Goal: Information Seeking & Learning: Learn about a topic

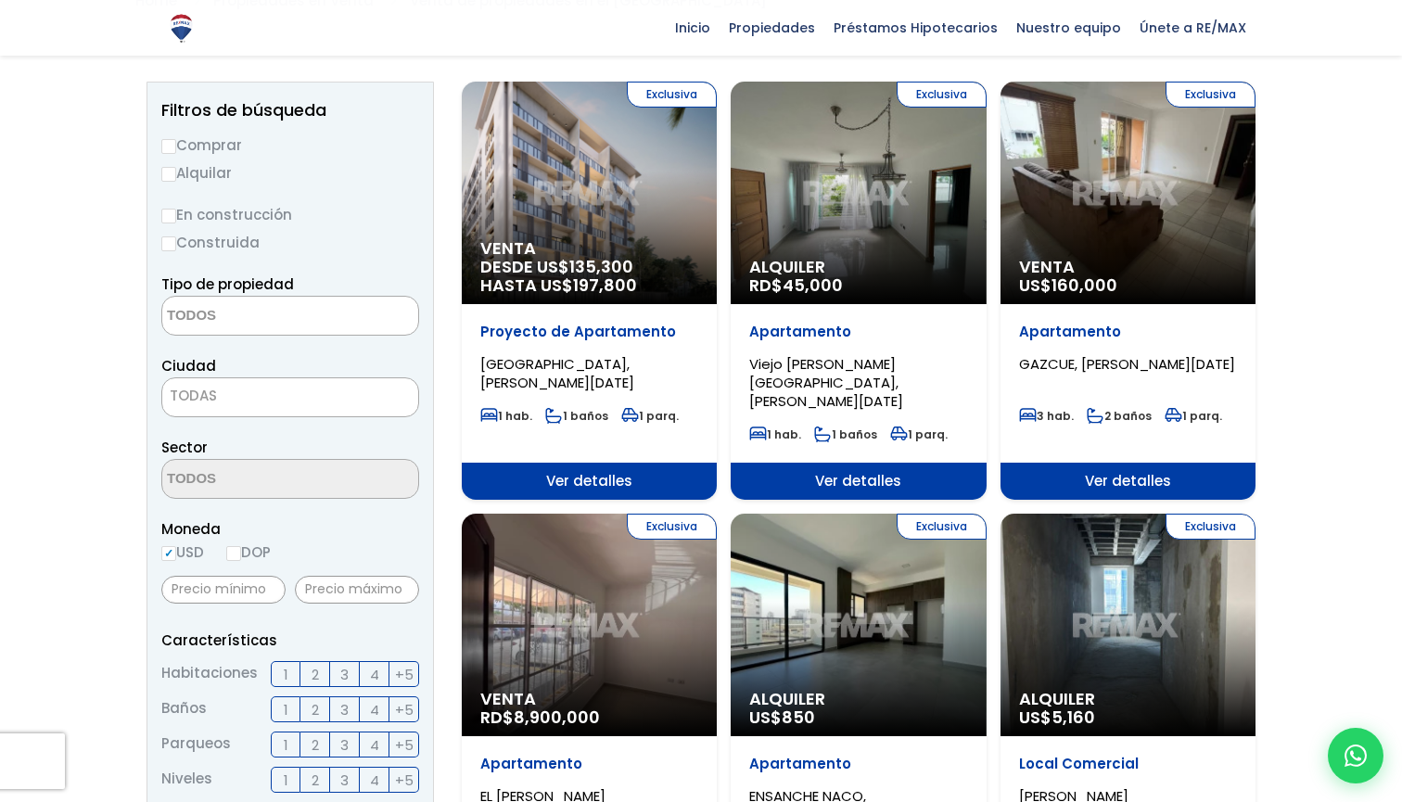
scroll to position [158, 0]
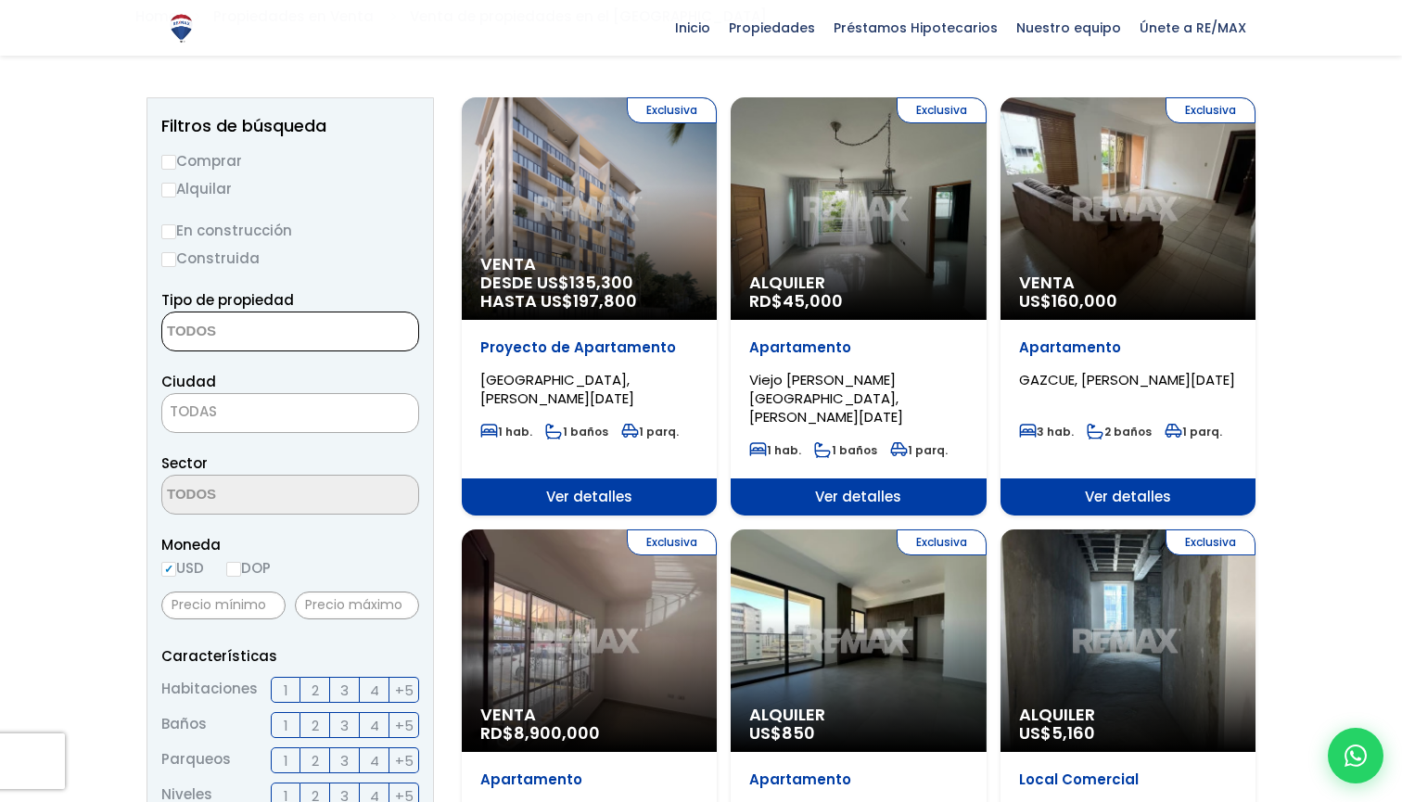
click at [249, 339] on textarea "Search" at bounding box center [252, 333] width 180 height 40
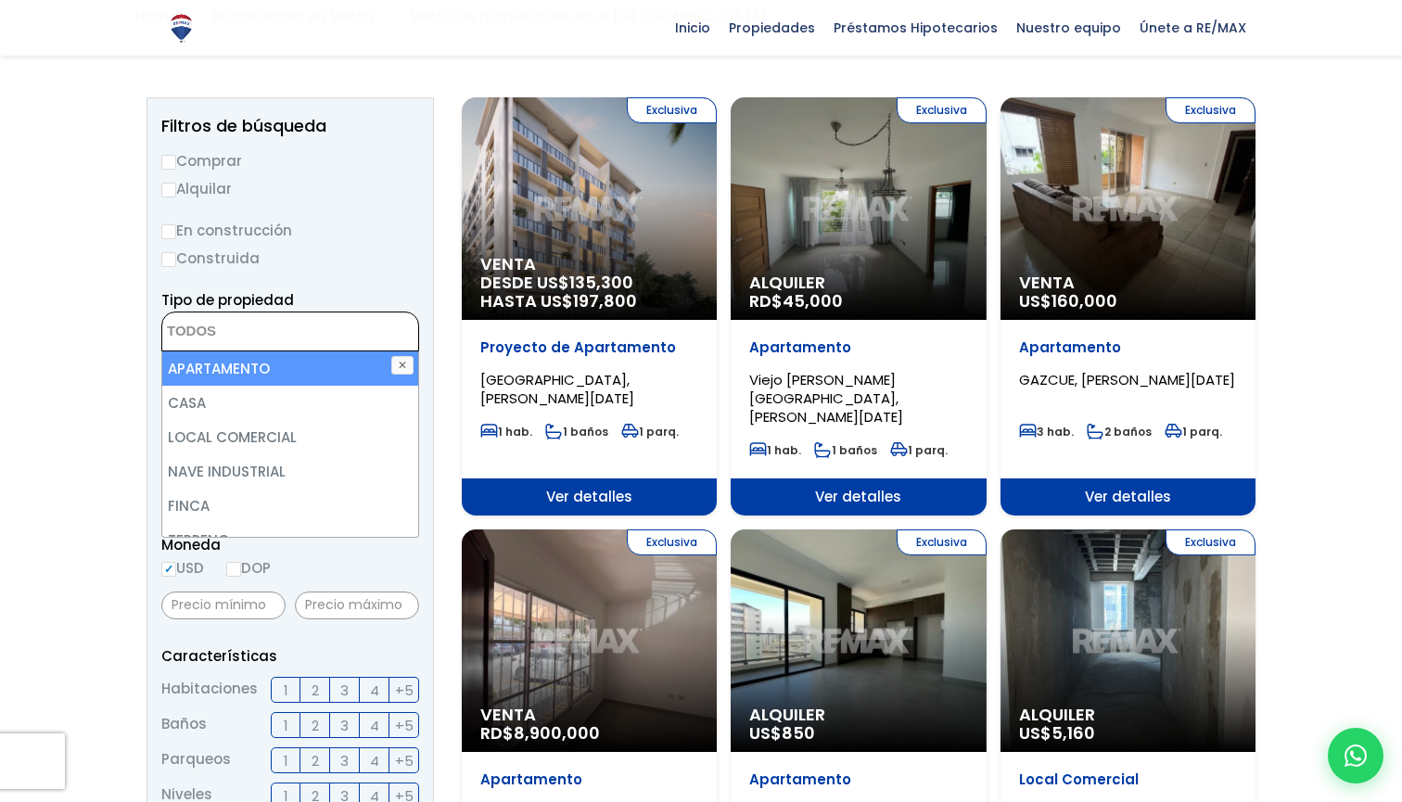
click at [260, 363] on li "APARTAMENTO" at bounding box center [290, 368] width 256 height 34
select select "apartment"
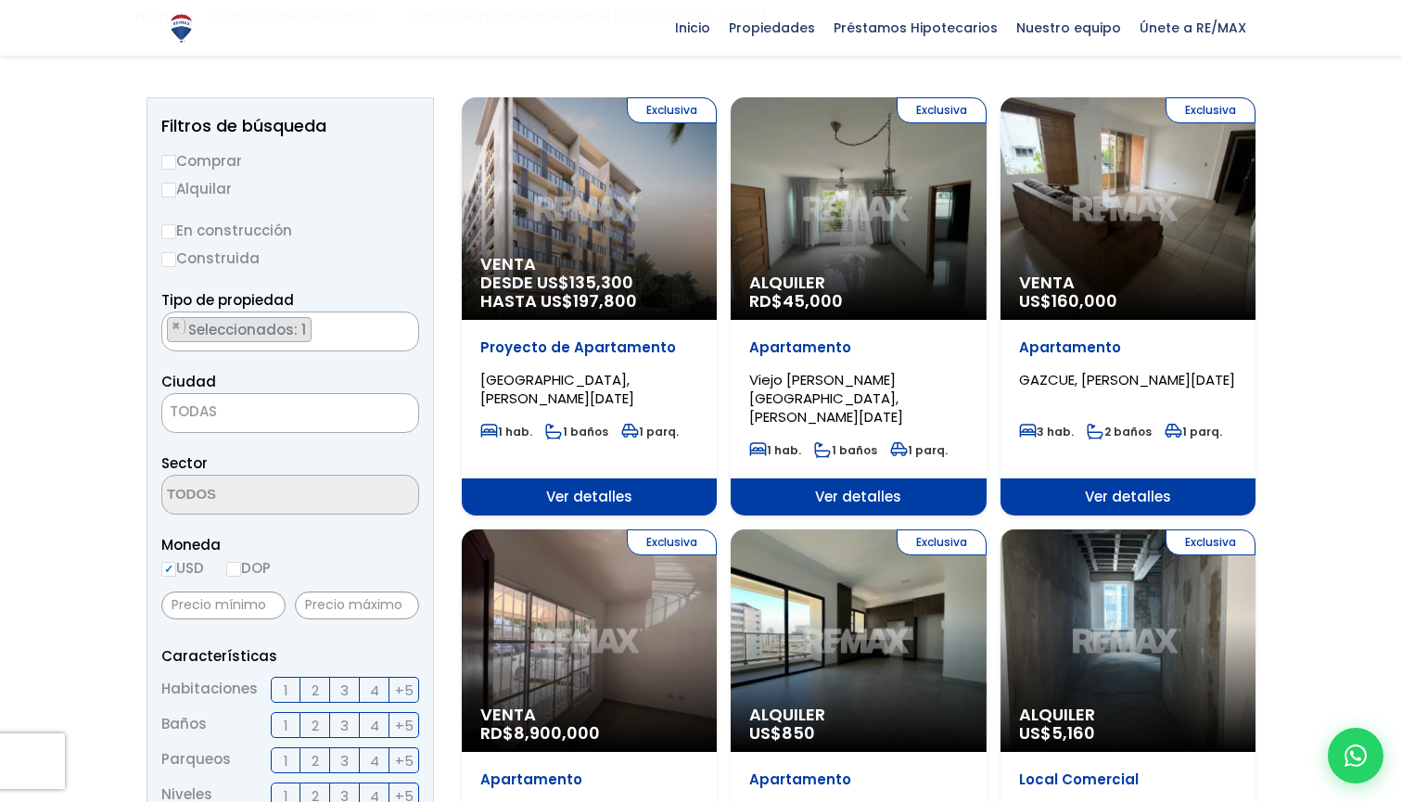
click at [366, 229] on label "En construcción" at bounding box center [290, 230] width 258 height 23
click at [0, 0] on input "En construcción" at bounding box center [0, 0] width 0 height 0
click at [271, 403] on span "TODAS" at bounding box center [290, 412] width 256 height 26
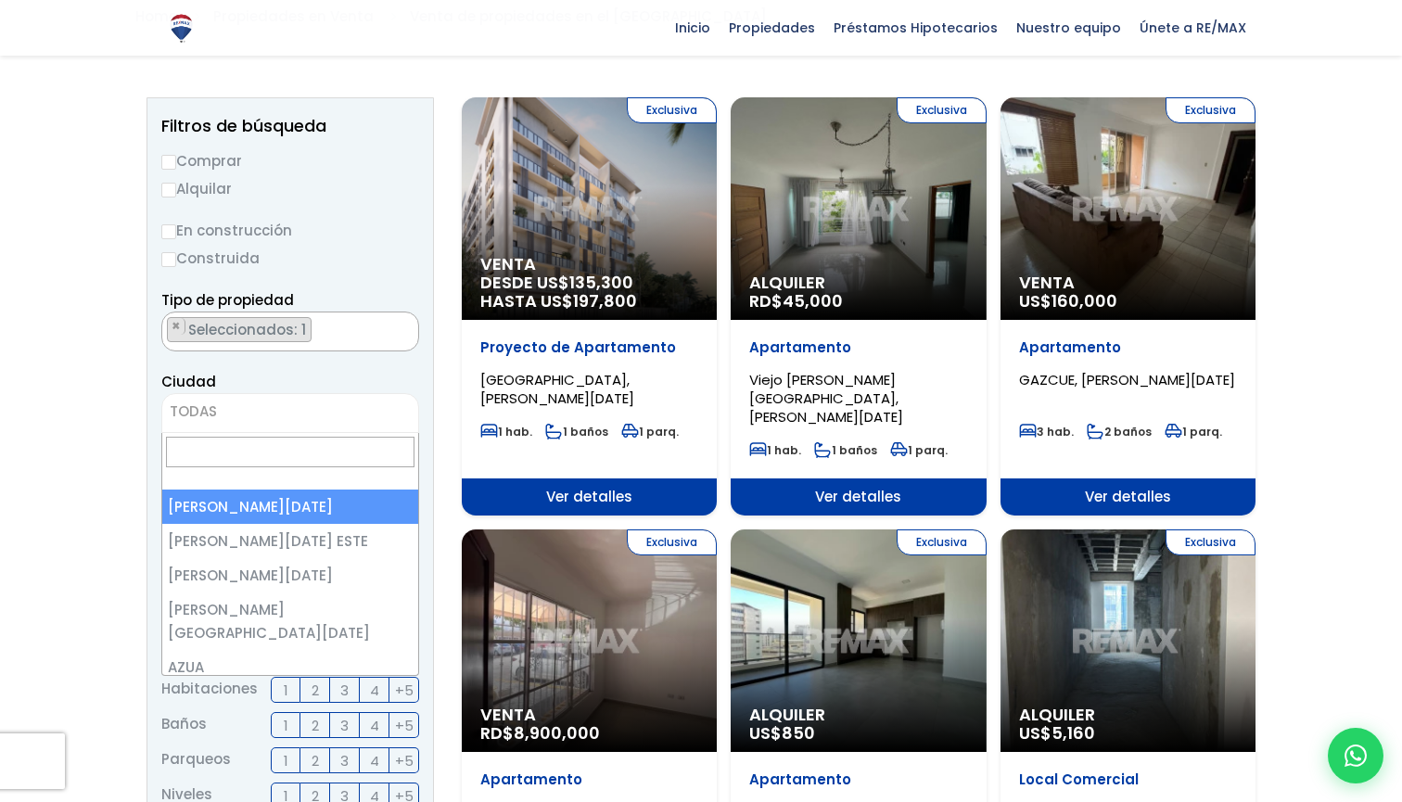
scroll to position [0, 0]
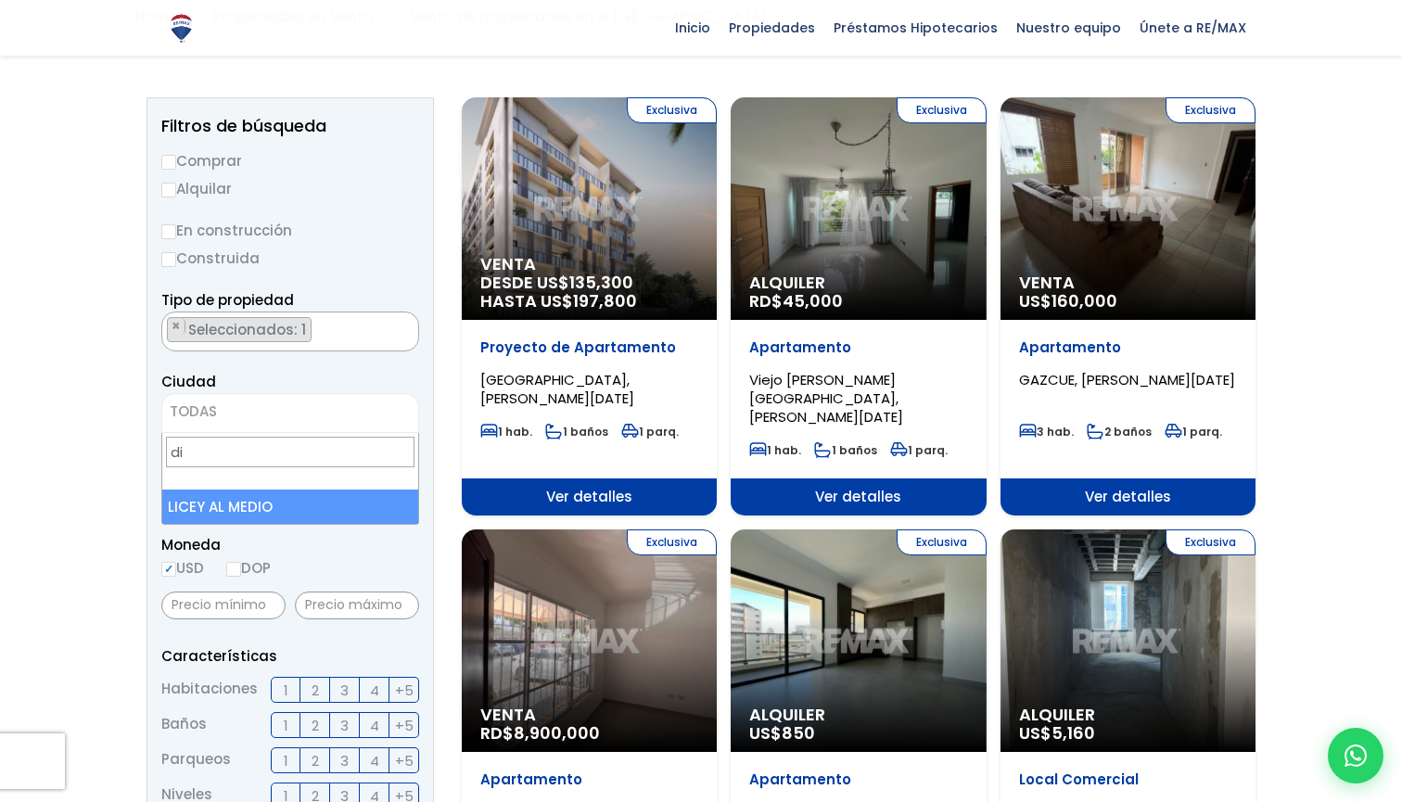
type input "d"
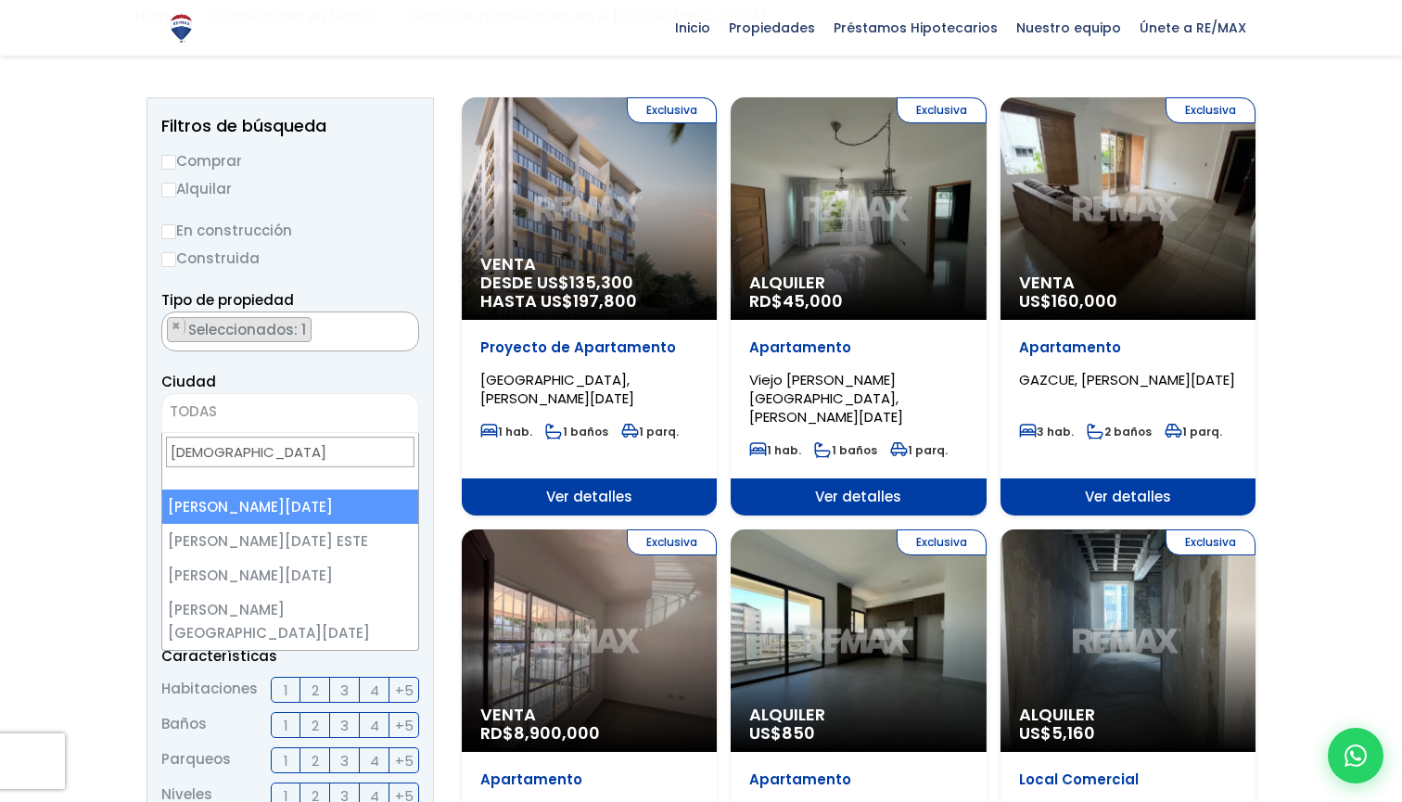
type input "santo"
select select "1"
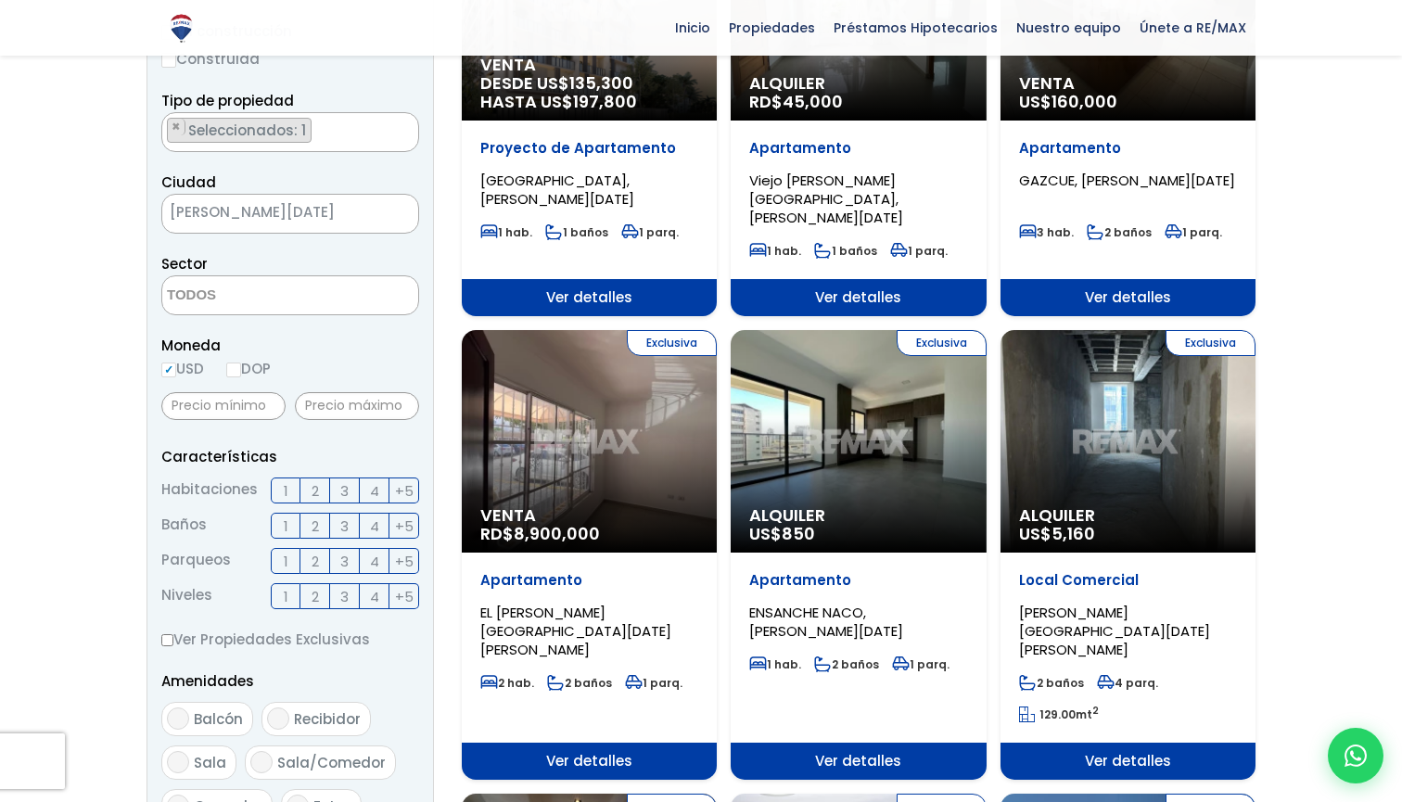
scroll to position [367, 0]
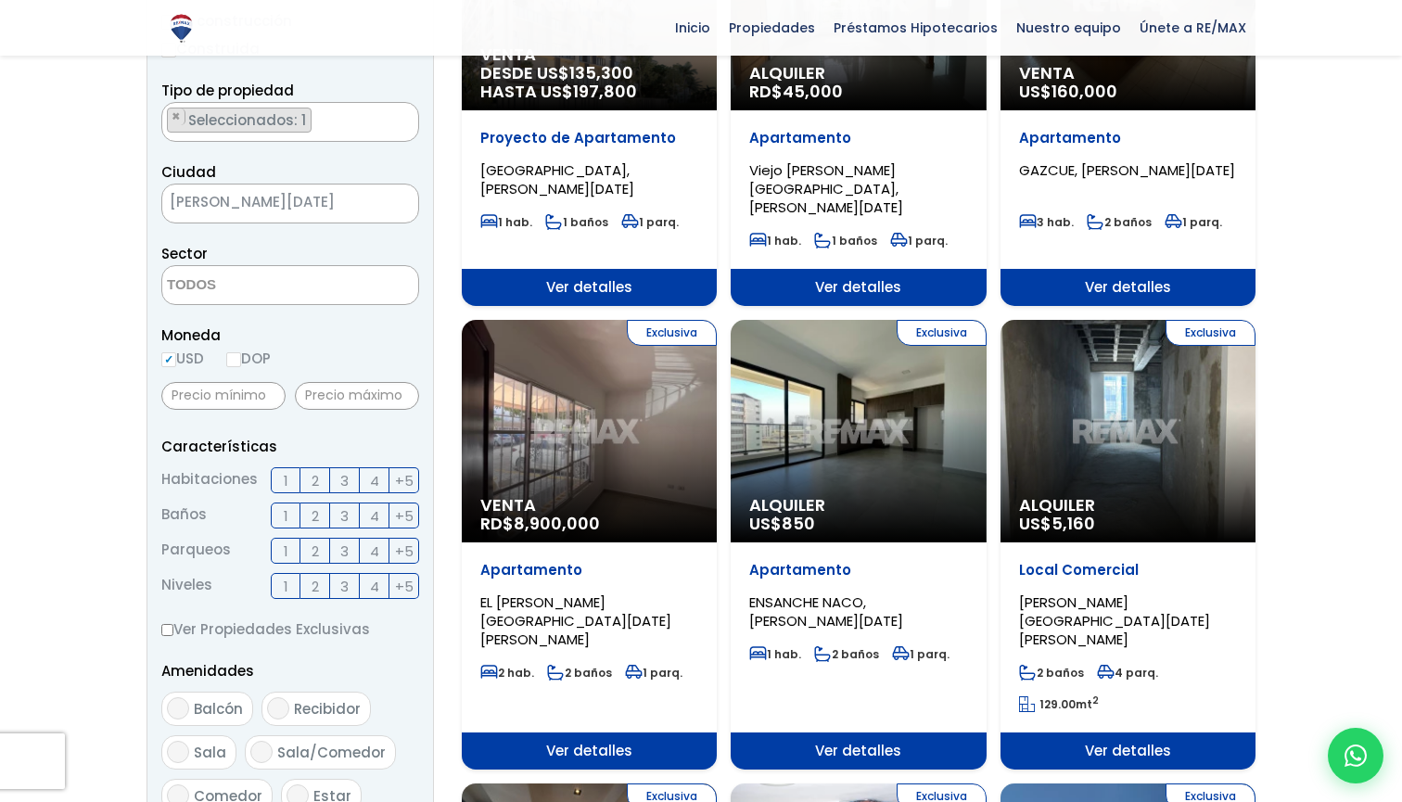
click at [338, 477] on label "3" at bounding box center [345, 480] width 30 height 26
click at [0, 0] on input "3" at bounding box center [0, 0] width 0 height 0
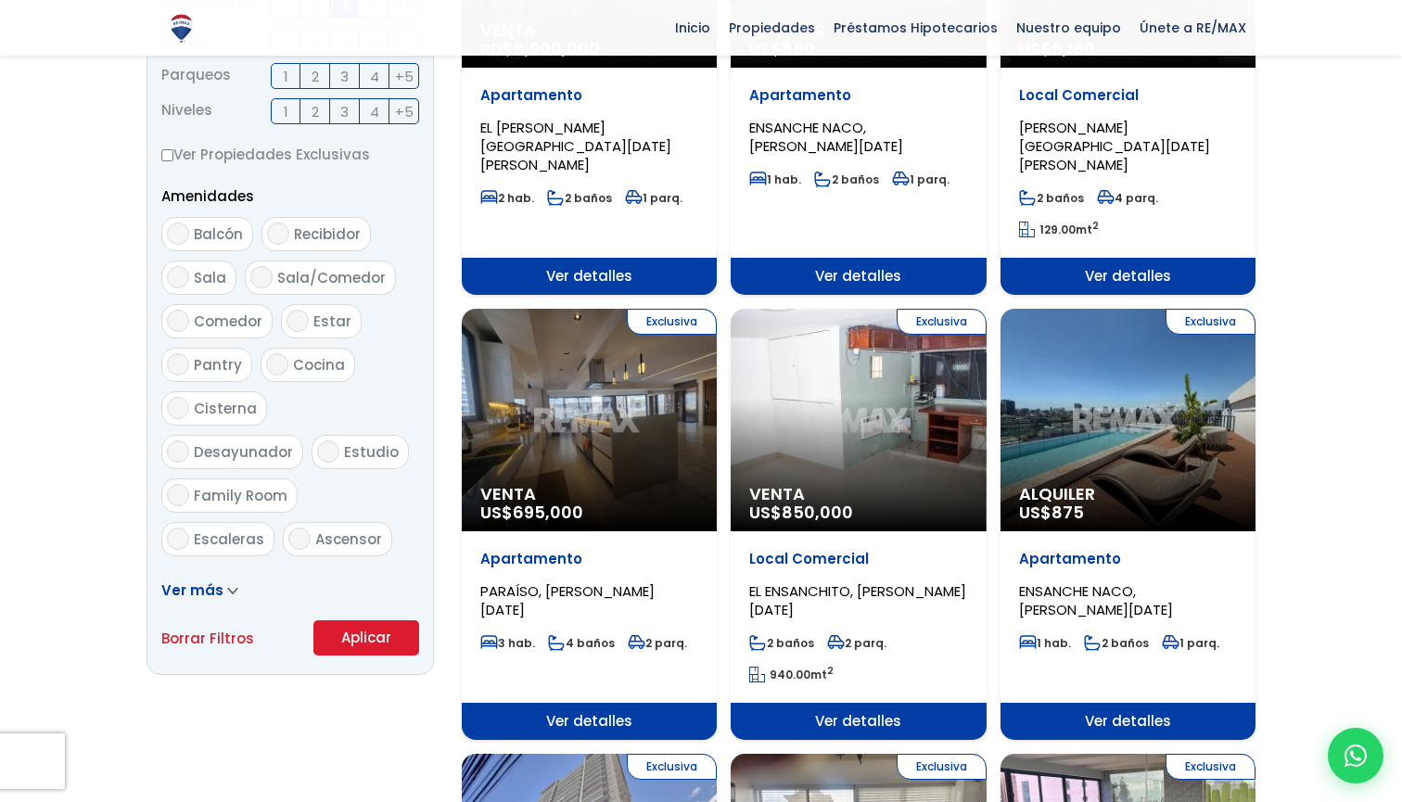
scroll to position [848, 0]
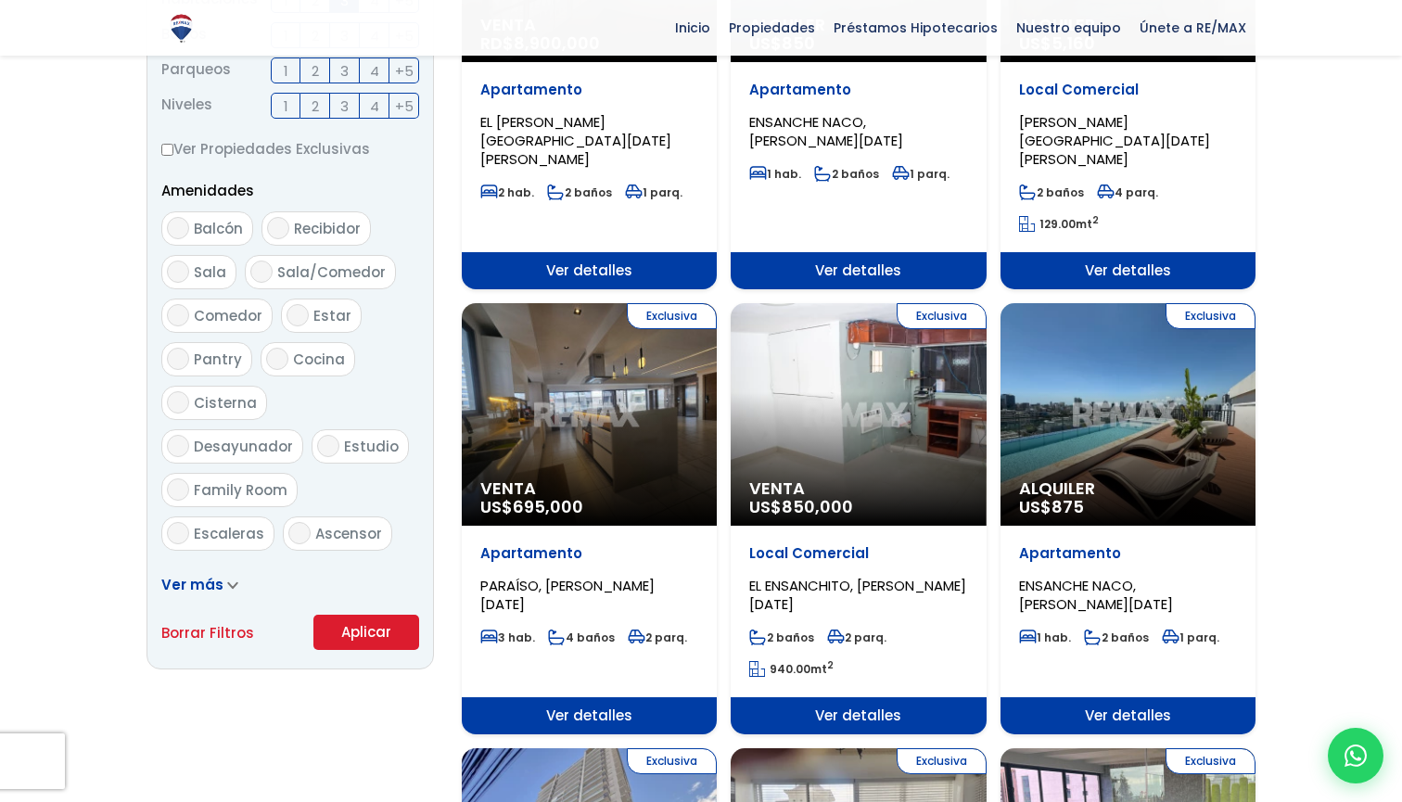
click at [355, 629] on button "Aplicar" at bounding box center [366, 632] width 106 height 35
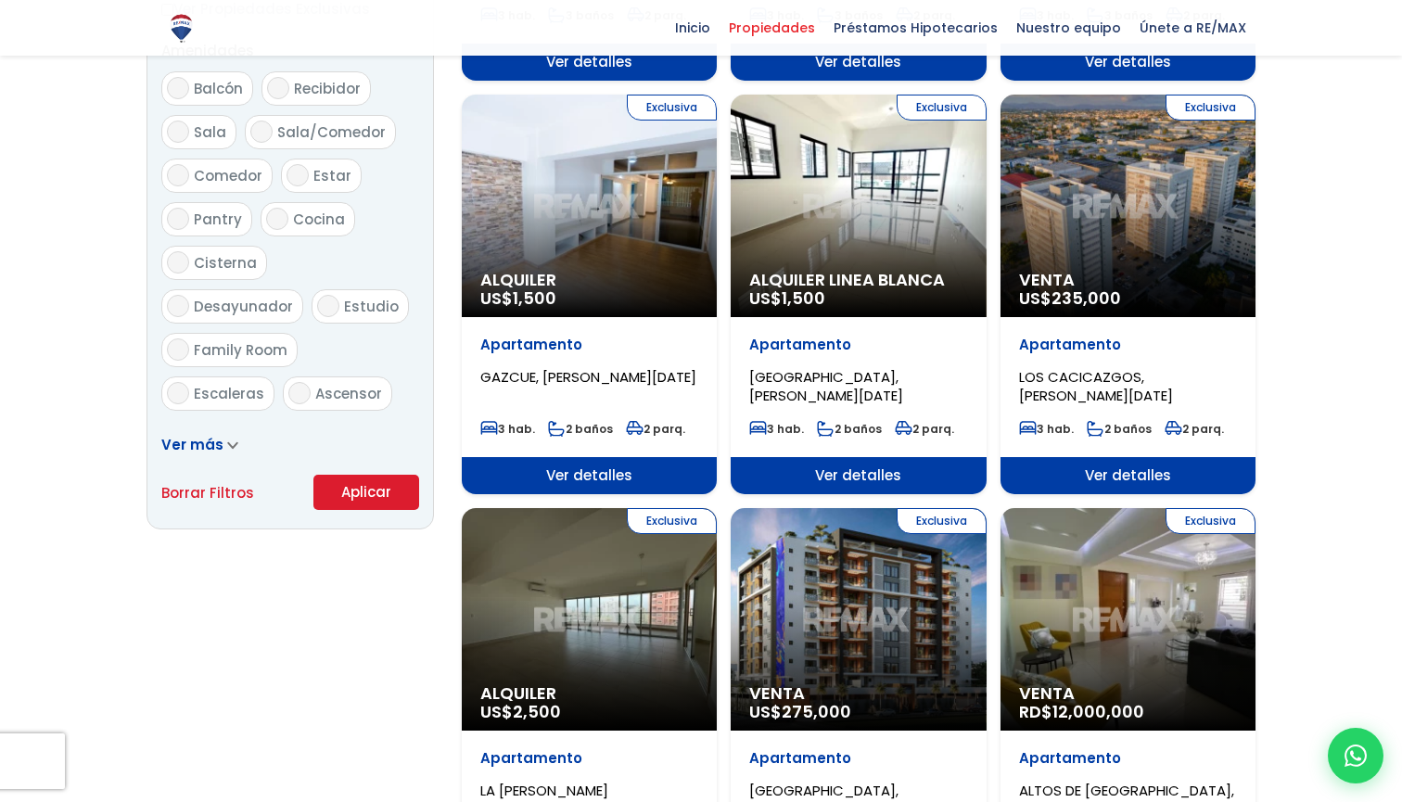
scroll to position [1004, 0]
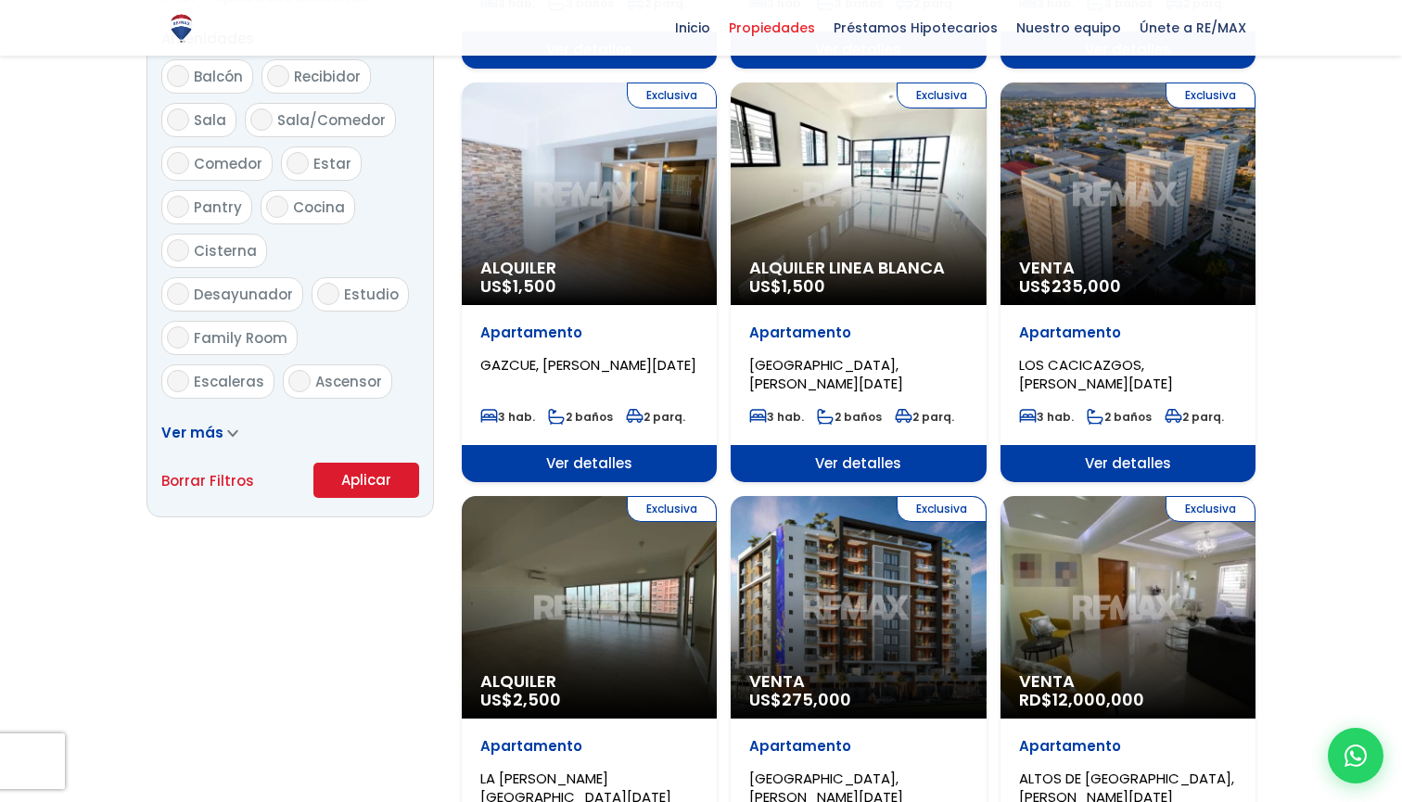
click at [215, 430] on span "Ver más" at bounding box center [192, 432] width 62 height 19
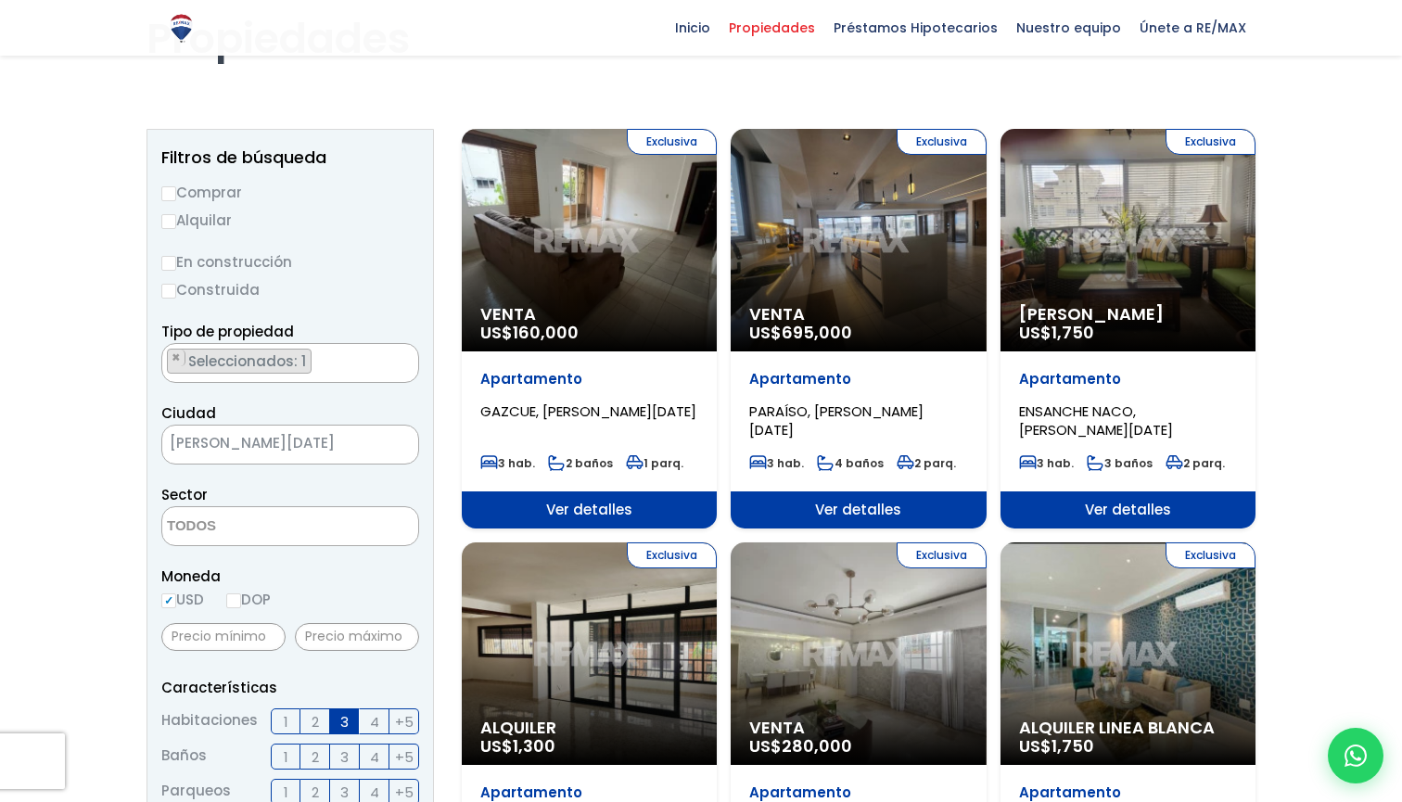
scroll to position [130, 0]
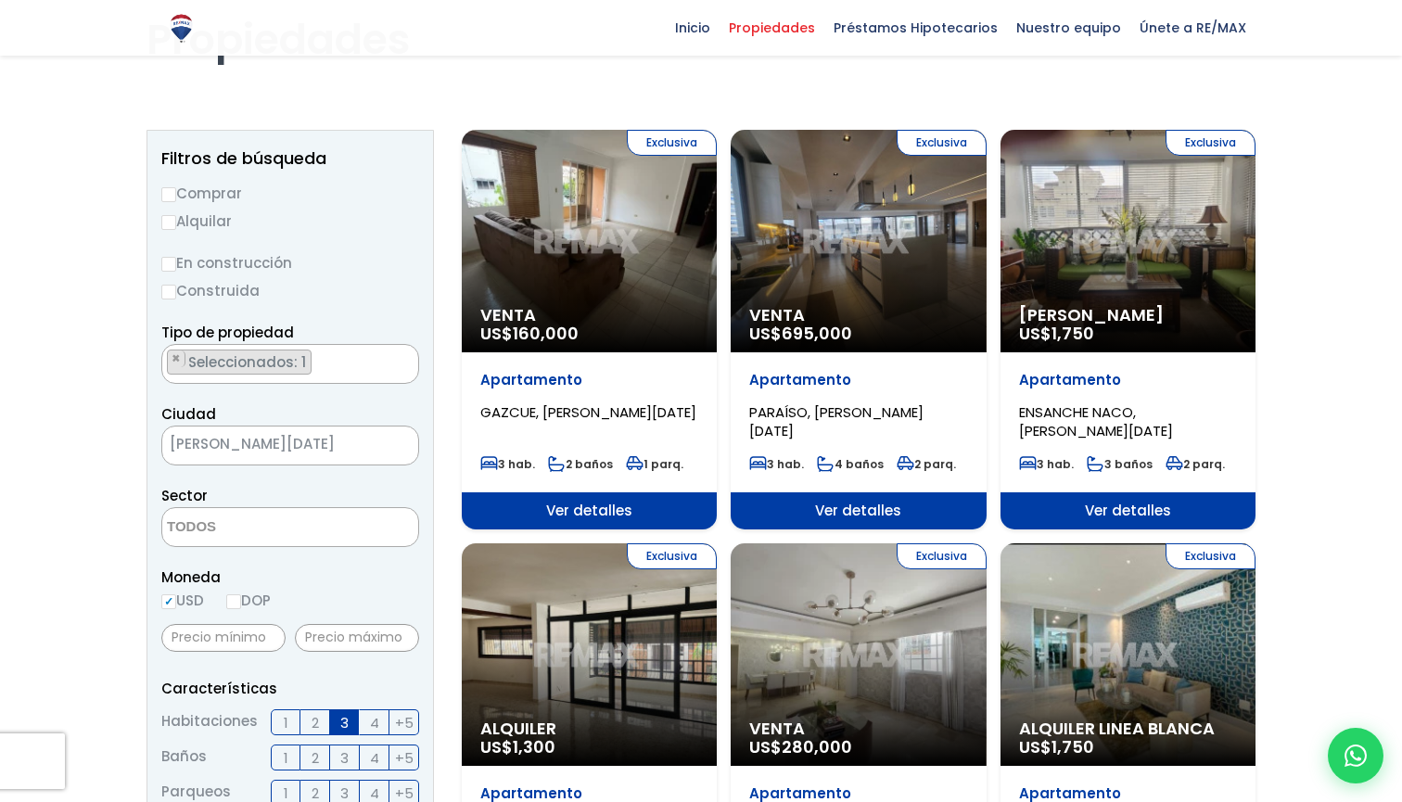
click at [171, 195] on input "Comprar" at bounding box center [168, 194] width 15 height 15
radio input "true"
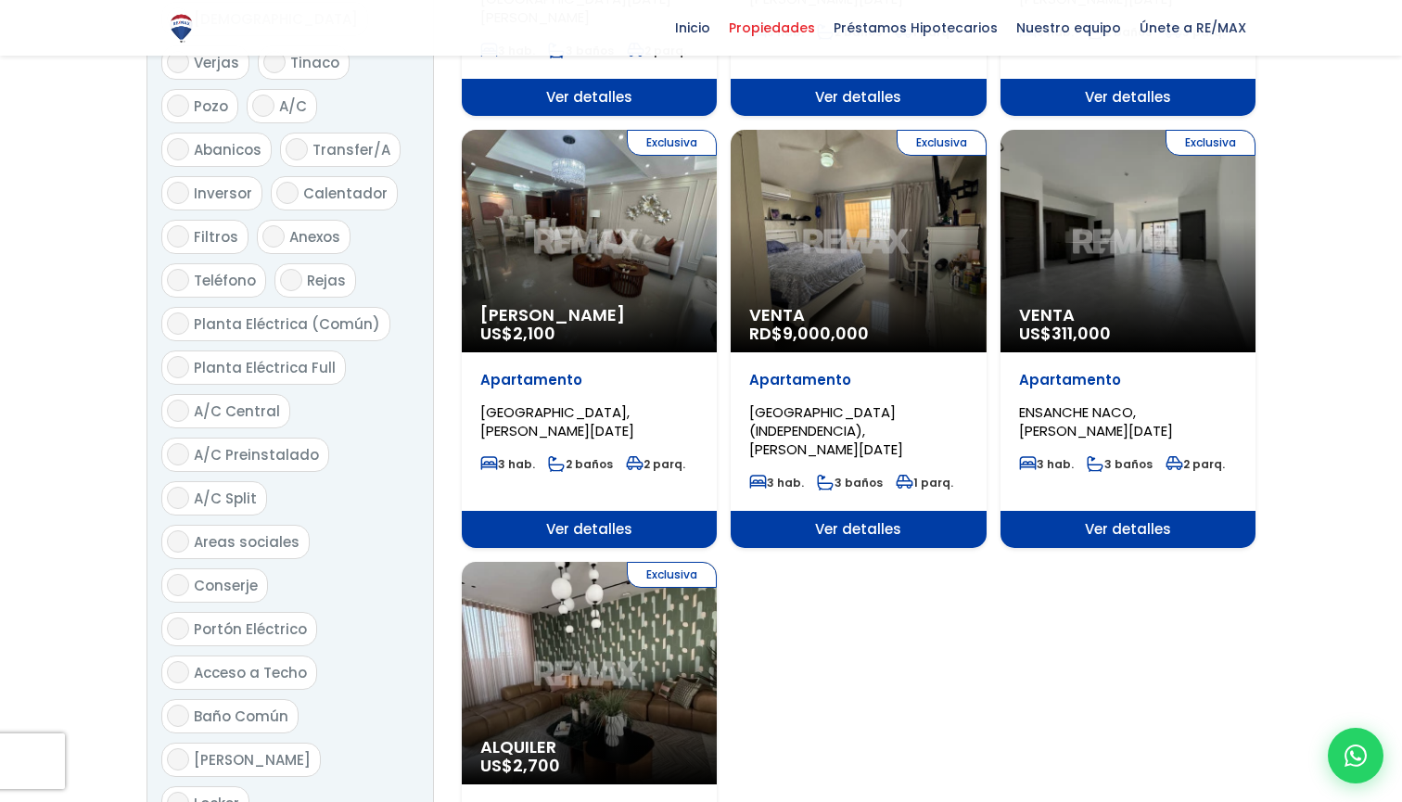
scroll to position [1934, 0]
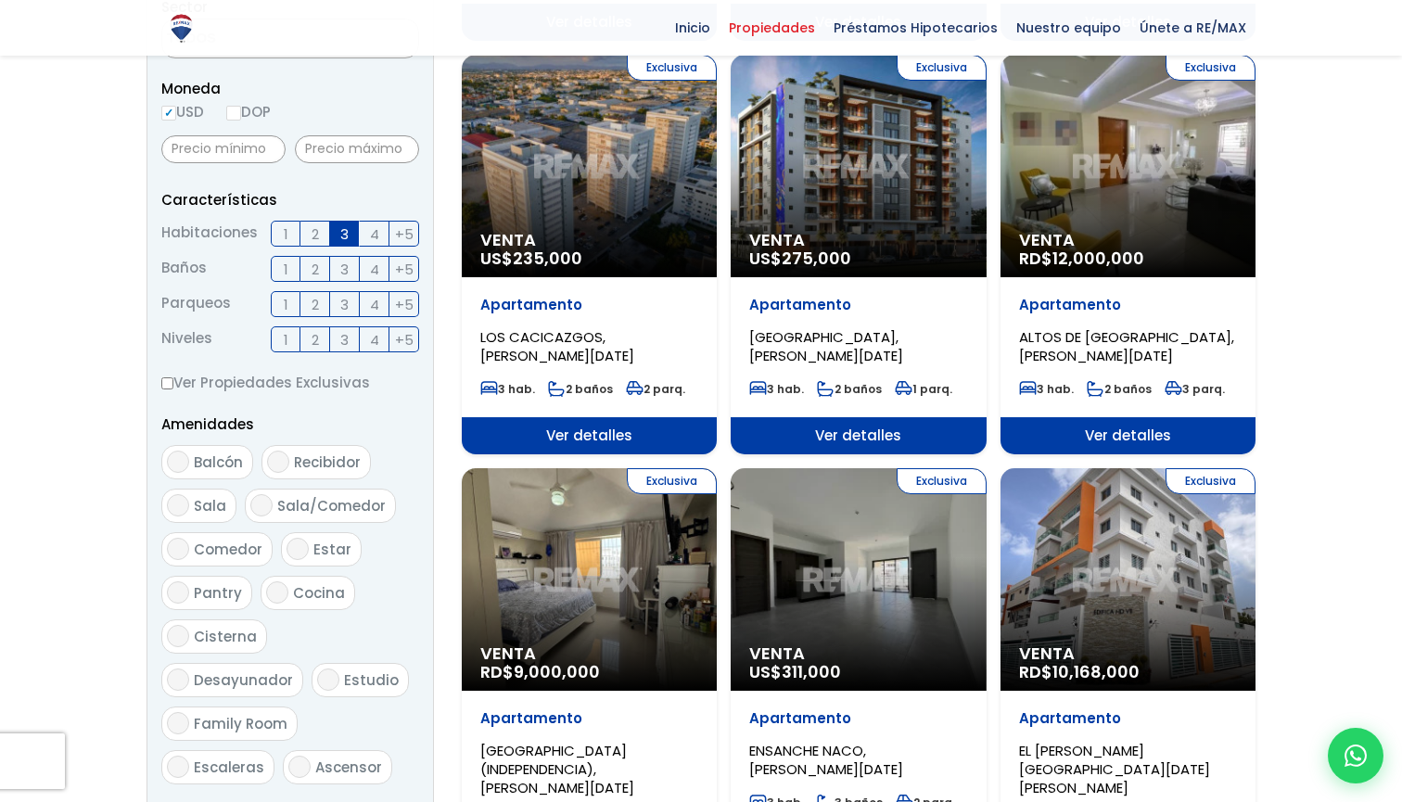
scroll to position [622, 0]
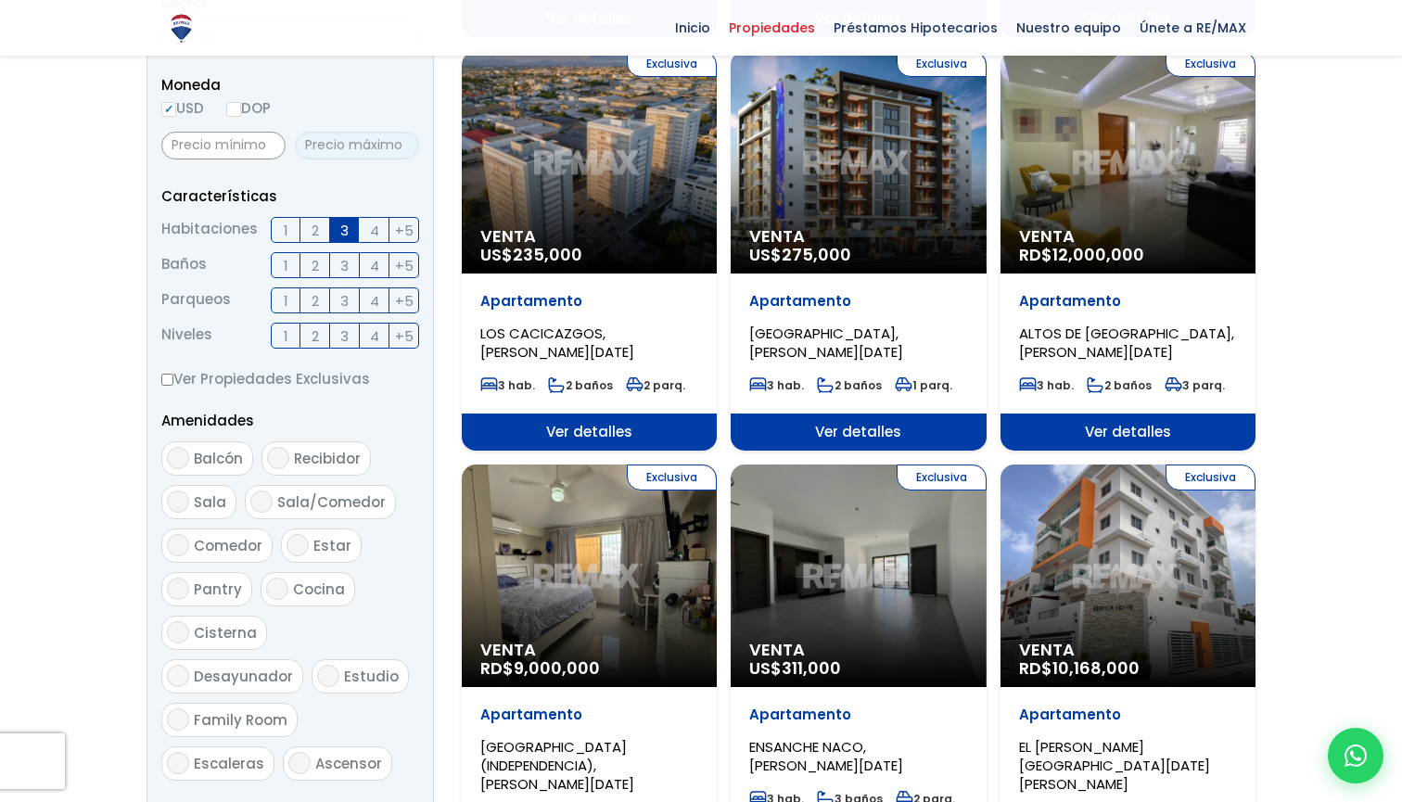
click at [329, 148] on input "text" at bounding box center [357, 146] width 124 height 28
click at [321, 141] on input "6,200,000" at bounding box center [357, 146] width 124 height 28
drag, startPoint x: 371, startPoint y: 139, endPoint x: 316, endPoint y: 139, distance: 54.7
click at [316, 139] on input "6,000,008" at bounding box center [357, 146] width 124 height 28
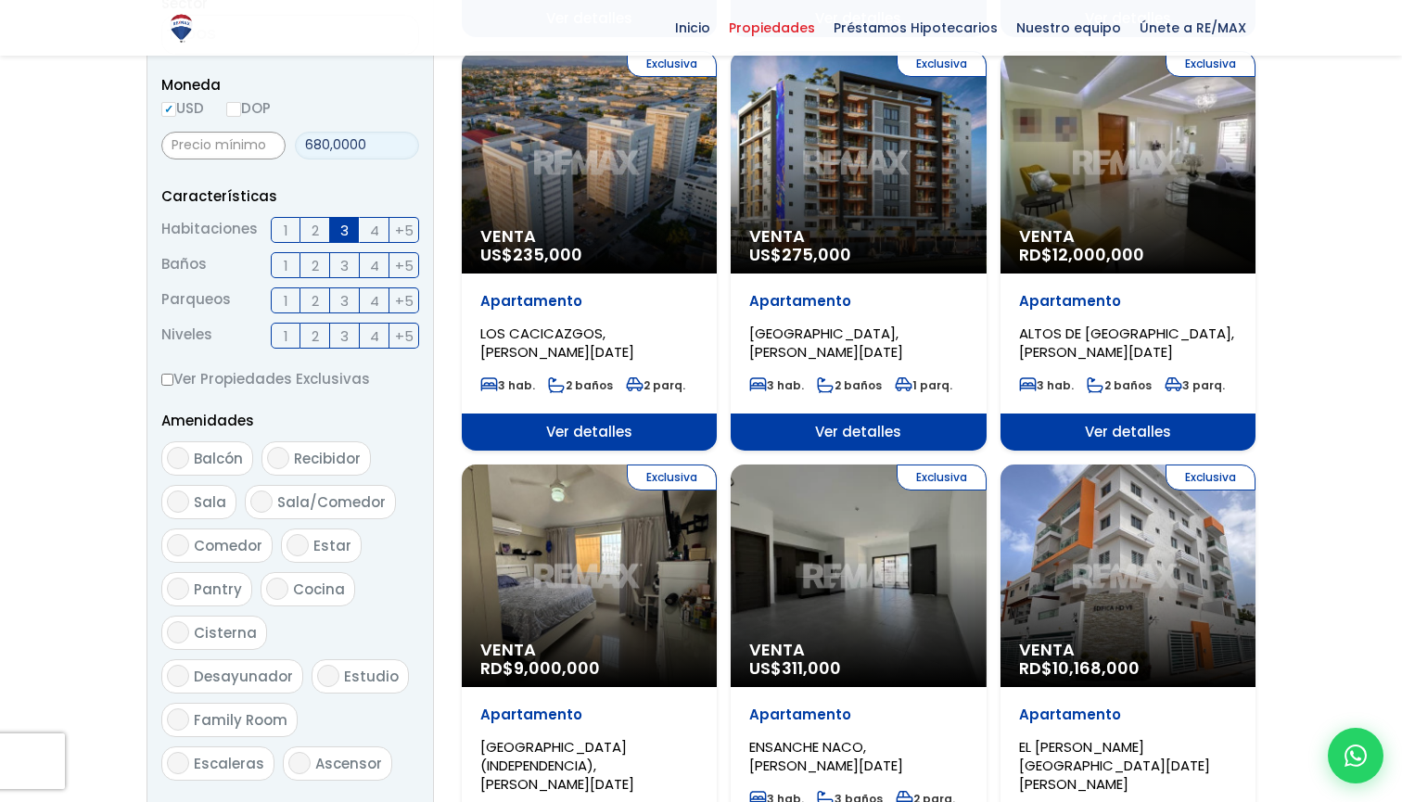
type input "6,800,000"
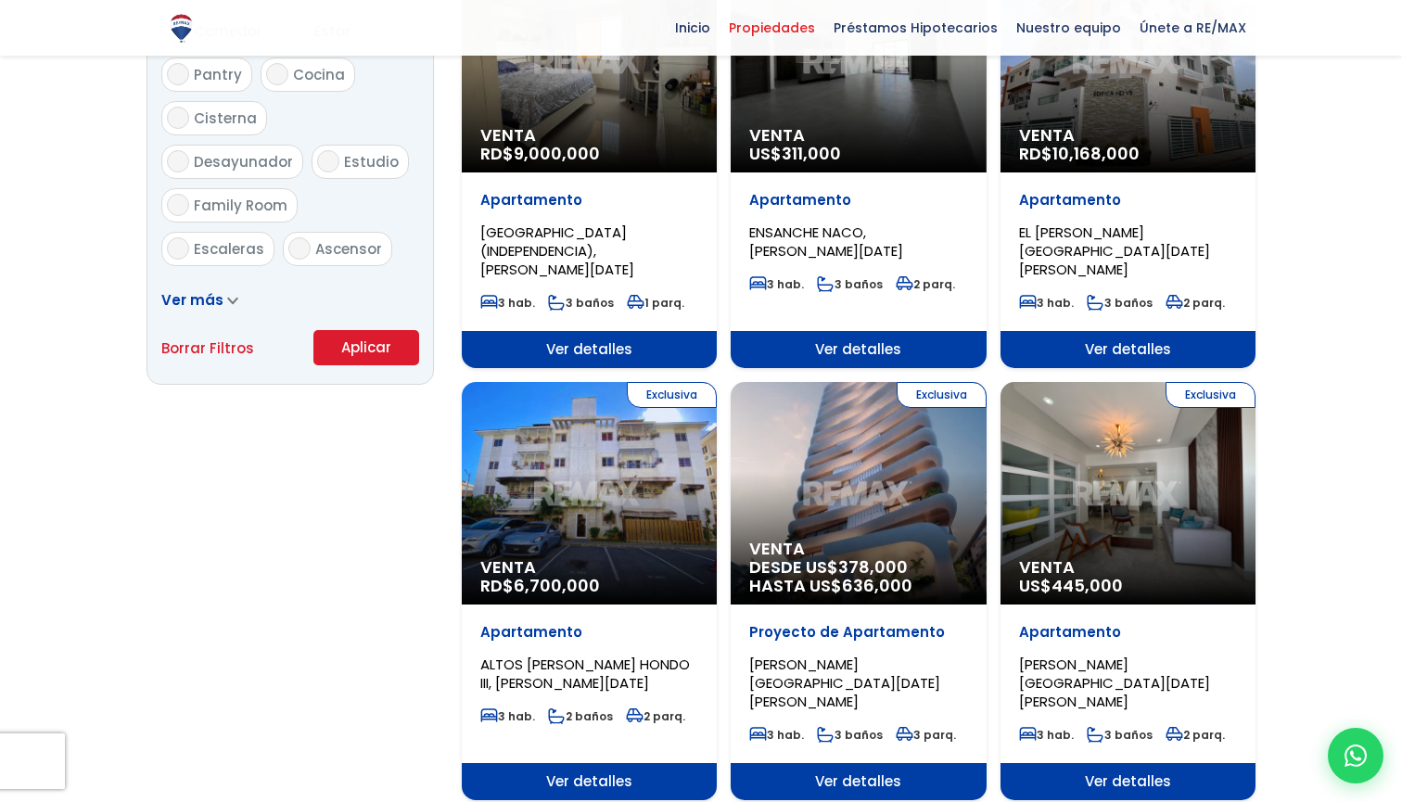
scroll to position [1145, 0]
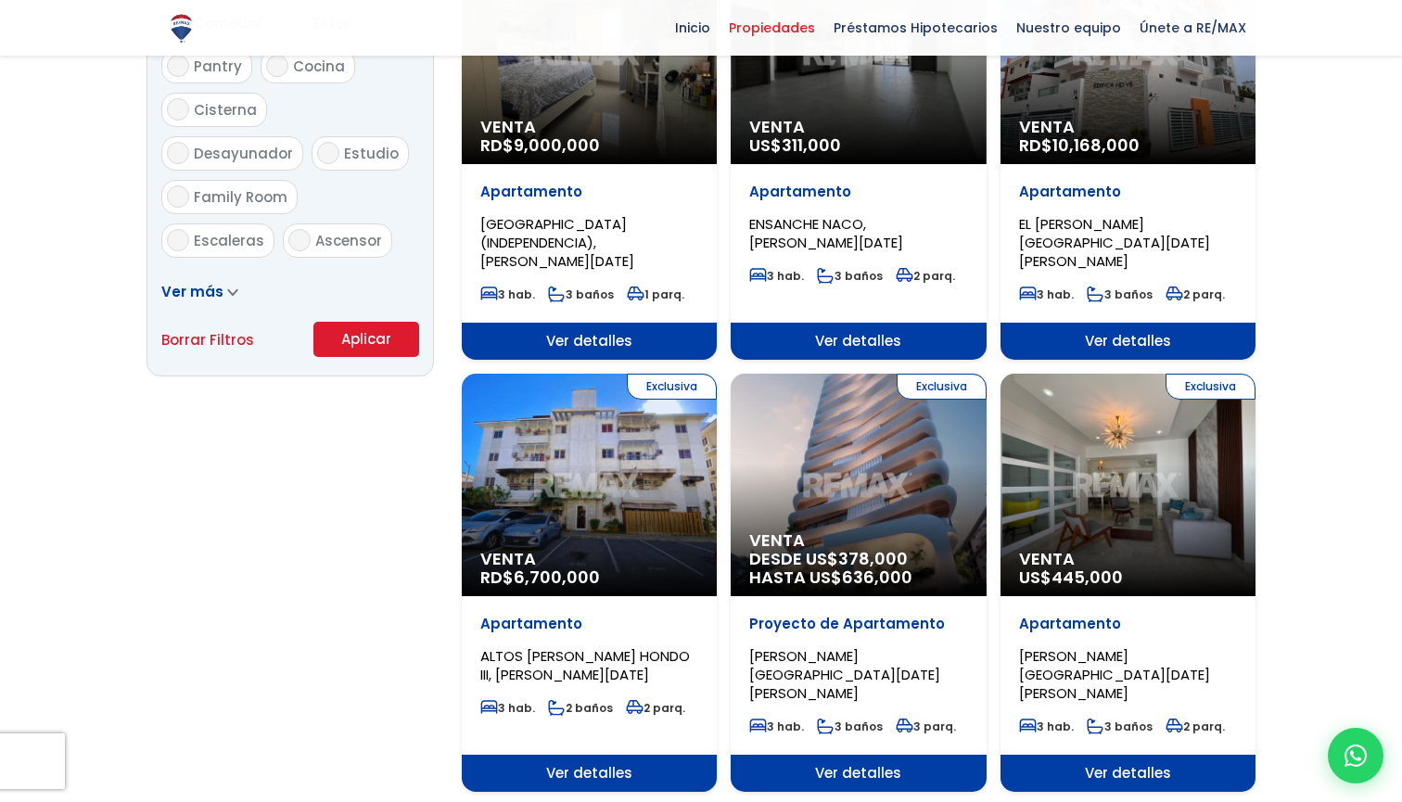
click at [348, 342] on button "Aplicar" at bounding box center [366, 339] width 106 height 35
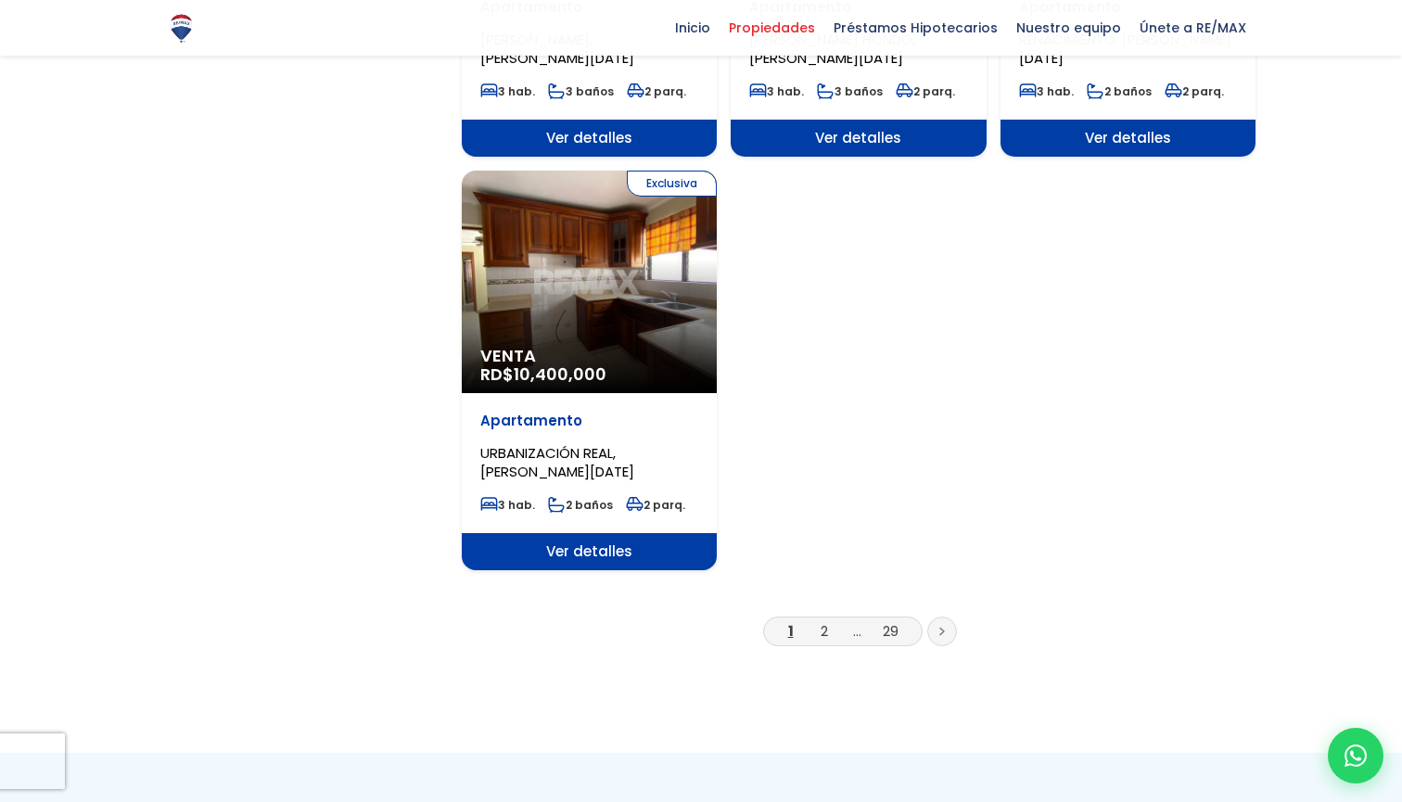
scroll to position [2195, 0]
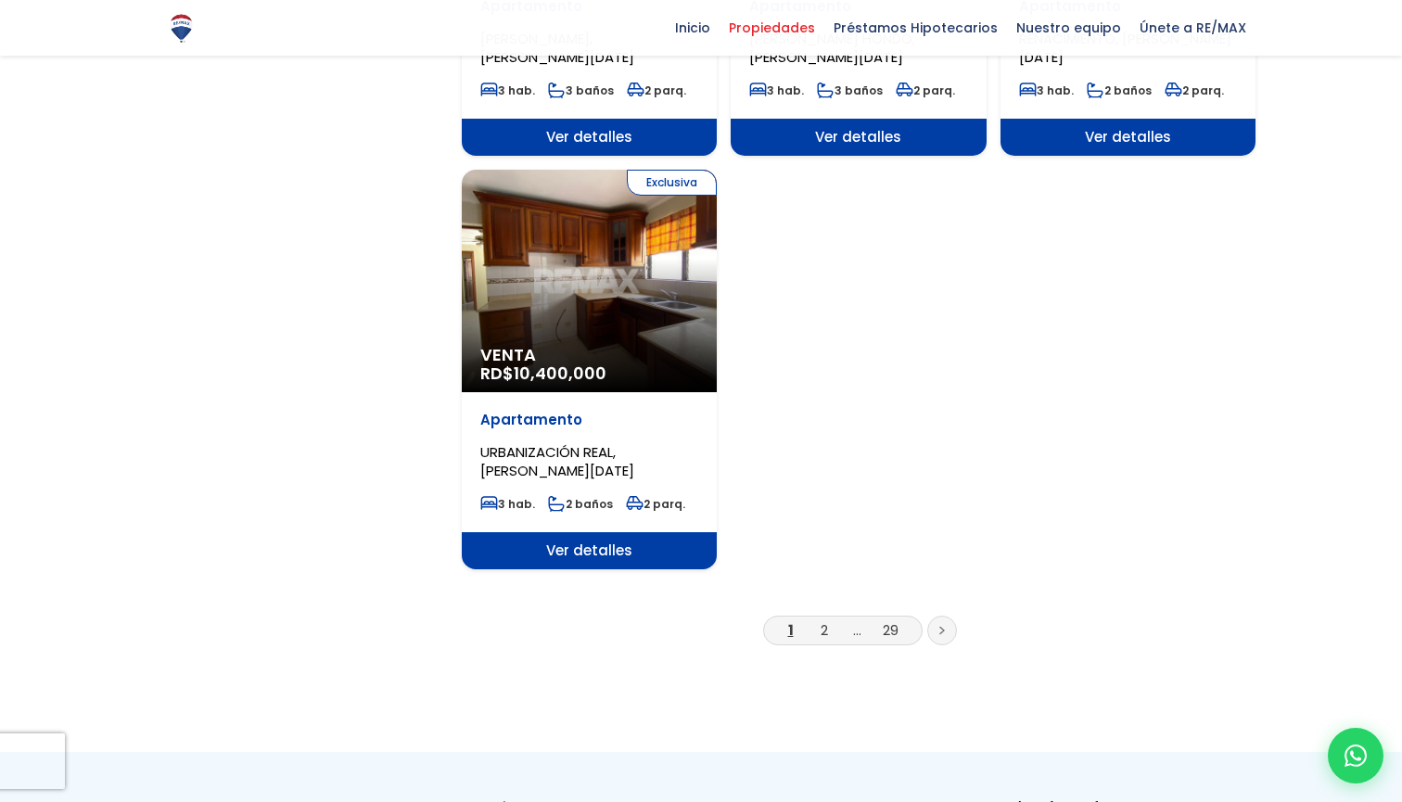
click at [816, 619] on li "2" at bounding box center [825, 630] width 30 height 23
click at [822, 620] on link "2" at bounding box center [824, 629] width 7 height 19
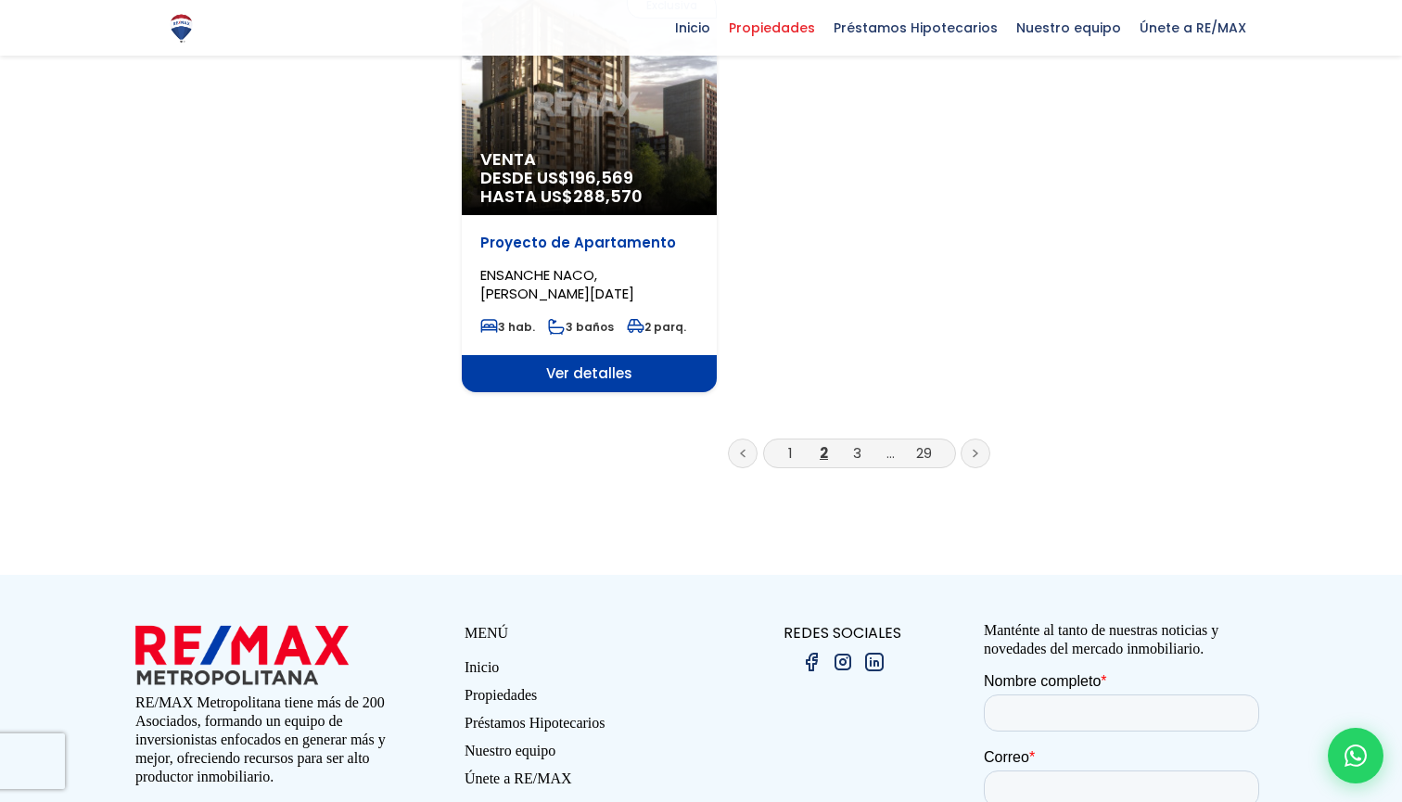
scroll to position [2319, 0]
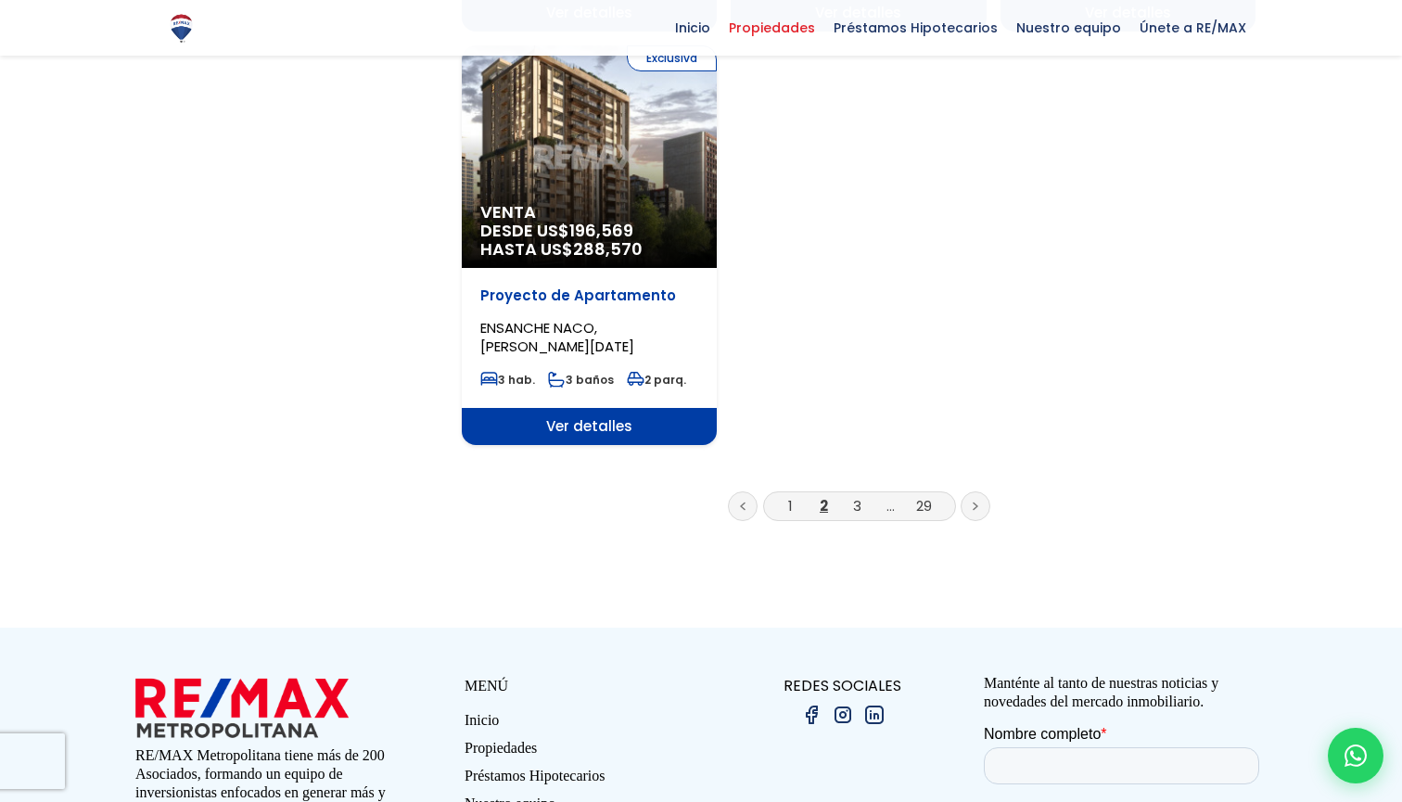
click at [861, 494] on li "3" at bounding box center [858, 505] width 30 height 23
click at [858, 496] on link "3" at bounding box center [857, 505] width 8 height 19
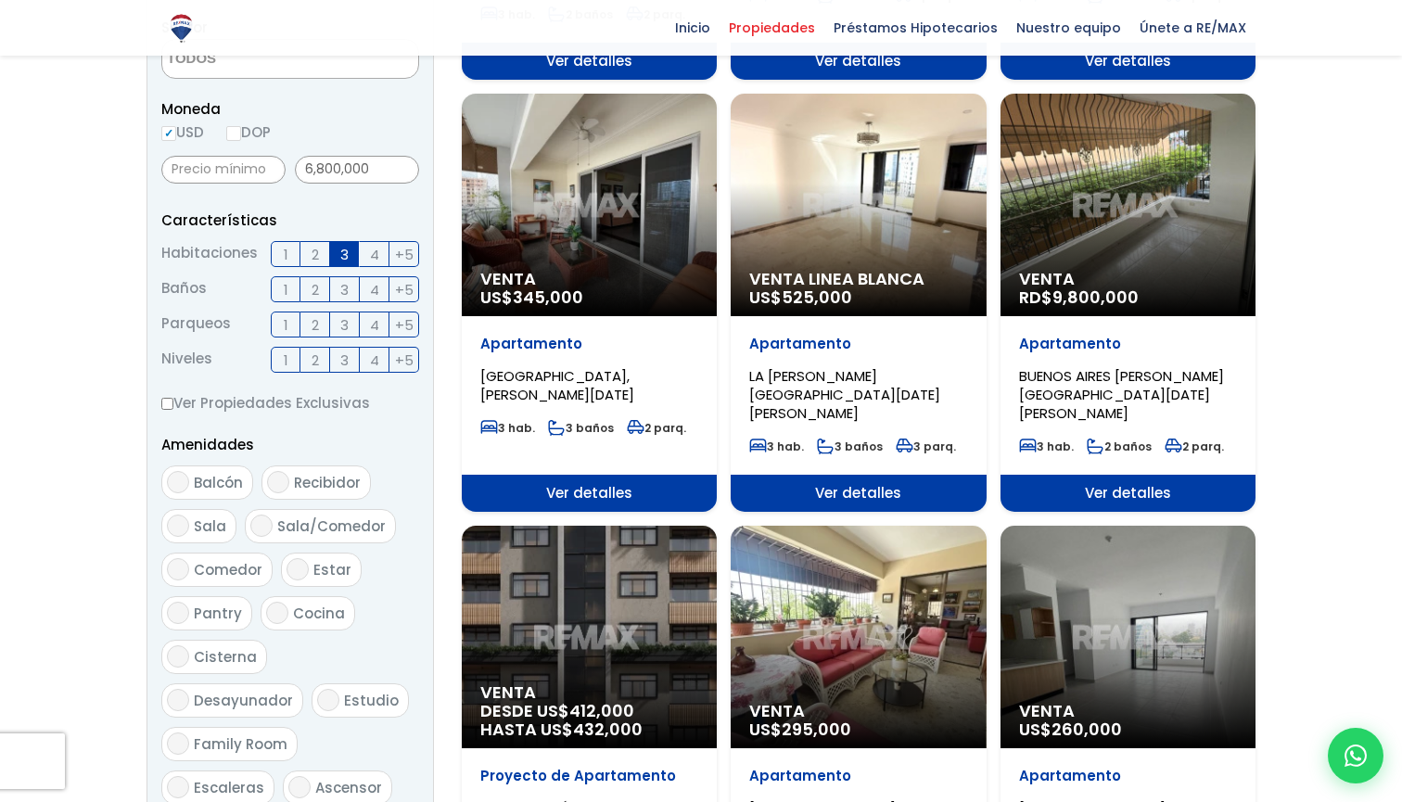
scroll to position [795, 0]
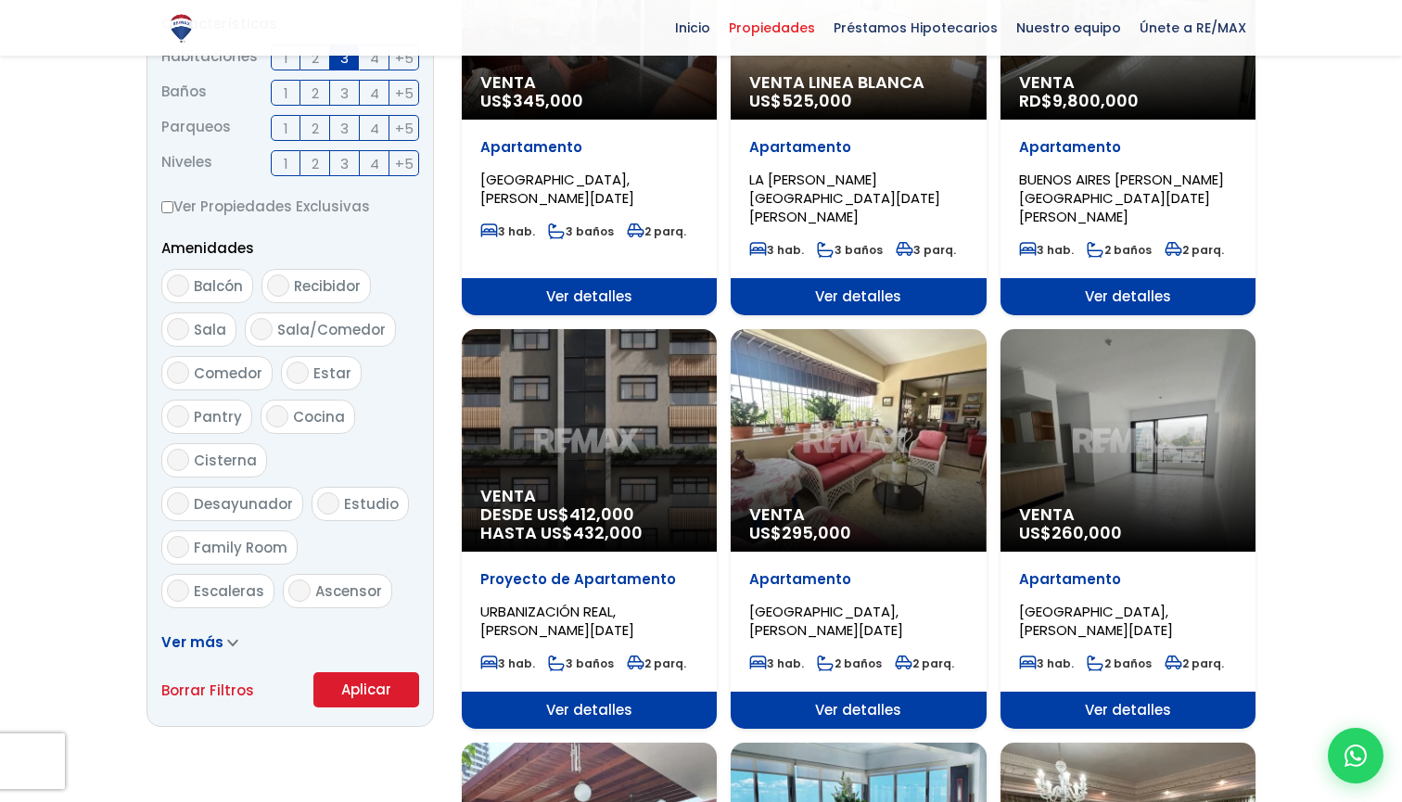
click at [230, 641] on icon at bounding box center [232, 643] width 11 height 8
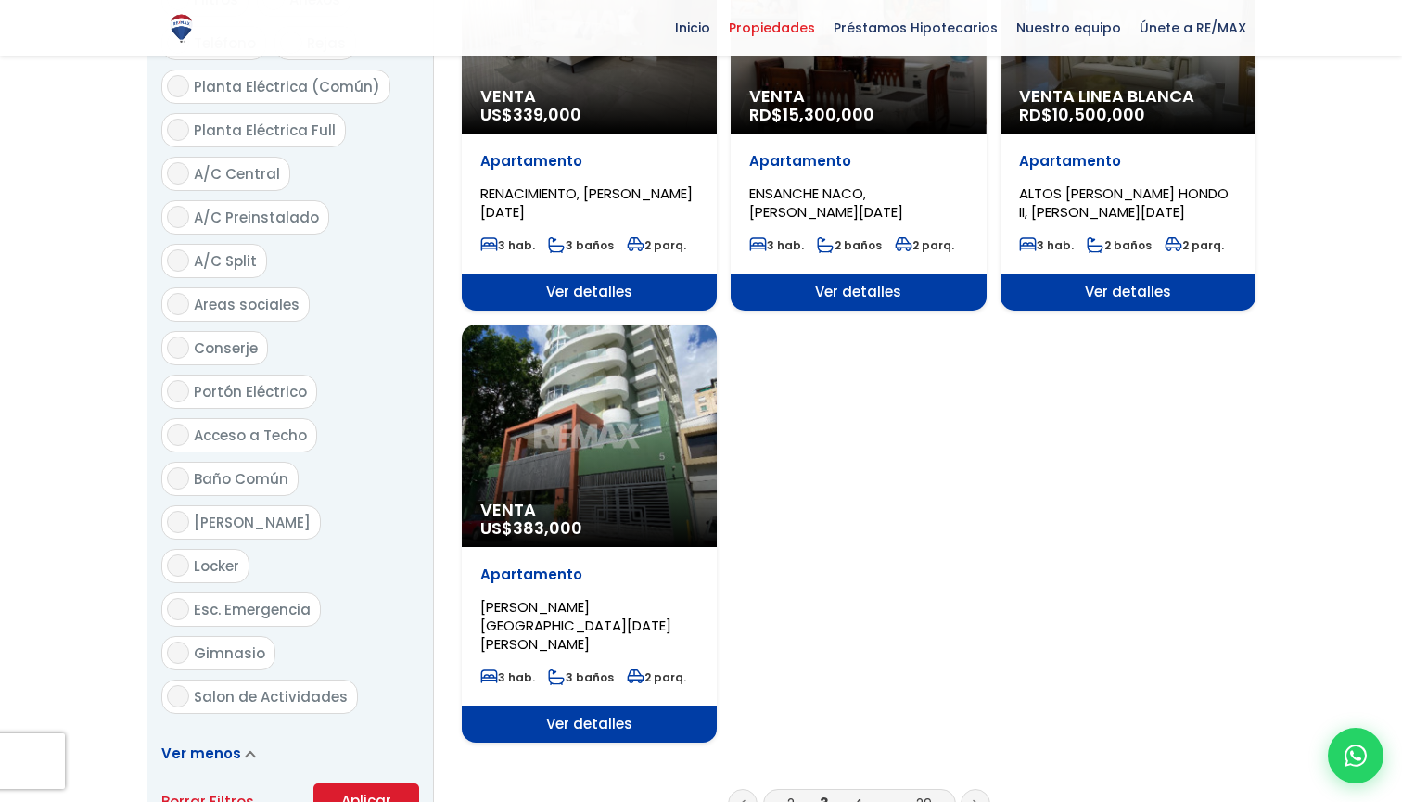
scroll to position [2043, 0]
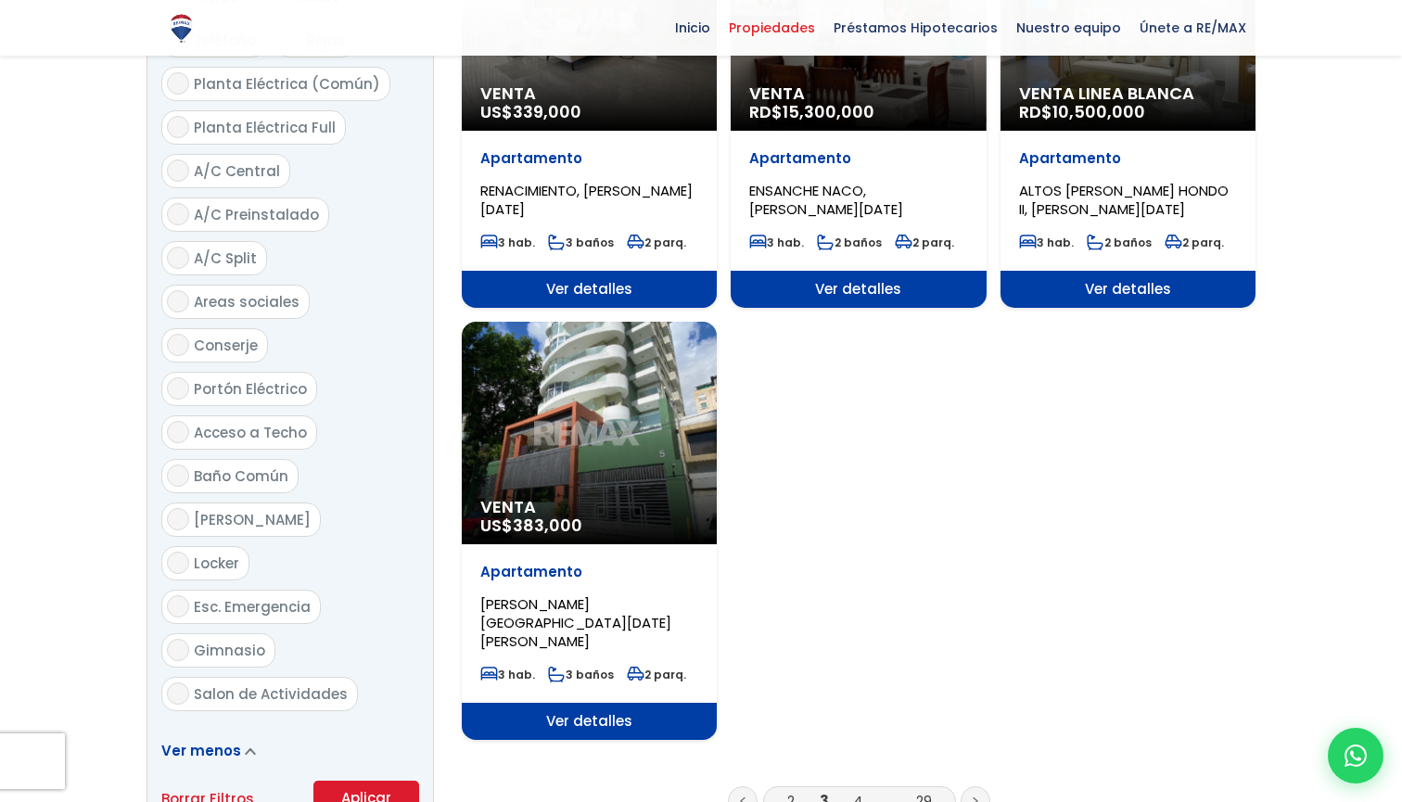
click at [861, 791] on link "4" at bounding box center [857, 800] width 9 height 19
